Goal: Task Accomplishment & Management: Manage account settings

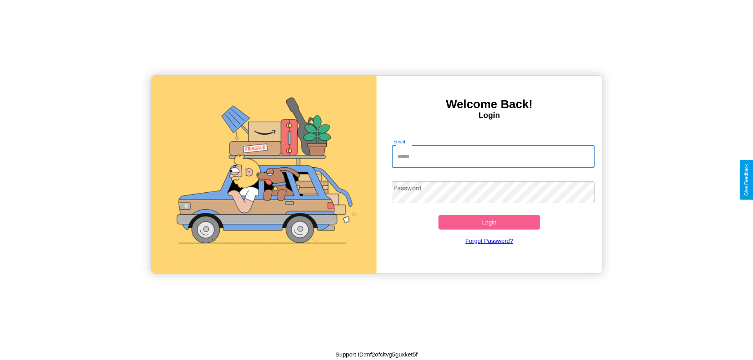
click at [493, 156] on input "Email" at bounding box center [493, 157] width 203 height 22
type input "**********"
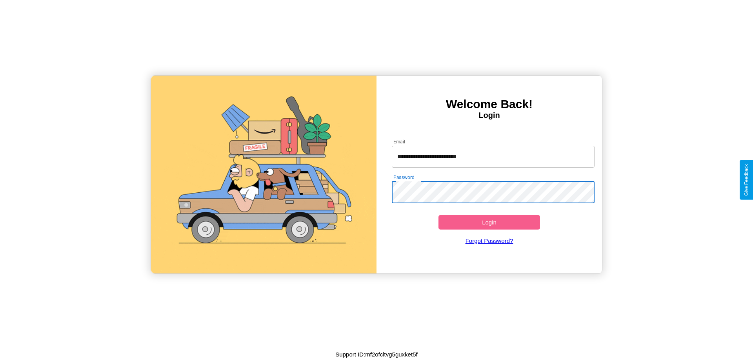
click at [489, 222] on button "Login" at bounding box center [489, 222] width 102 height 15
